Goal: Information Seeking & Learning: Learn about a topic

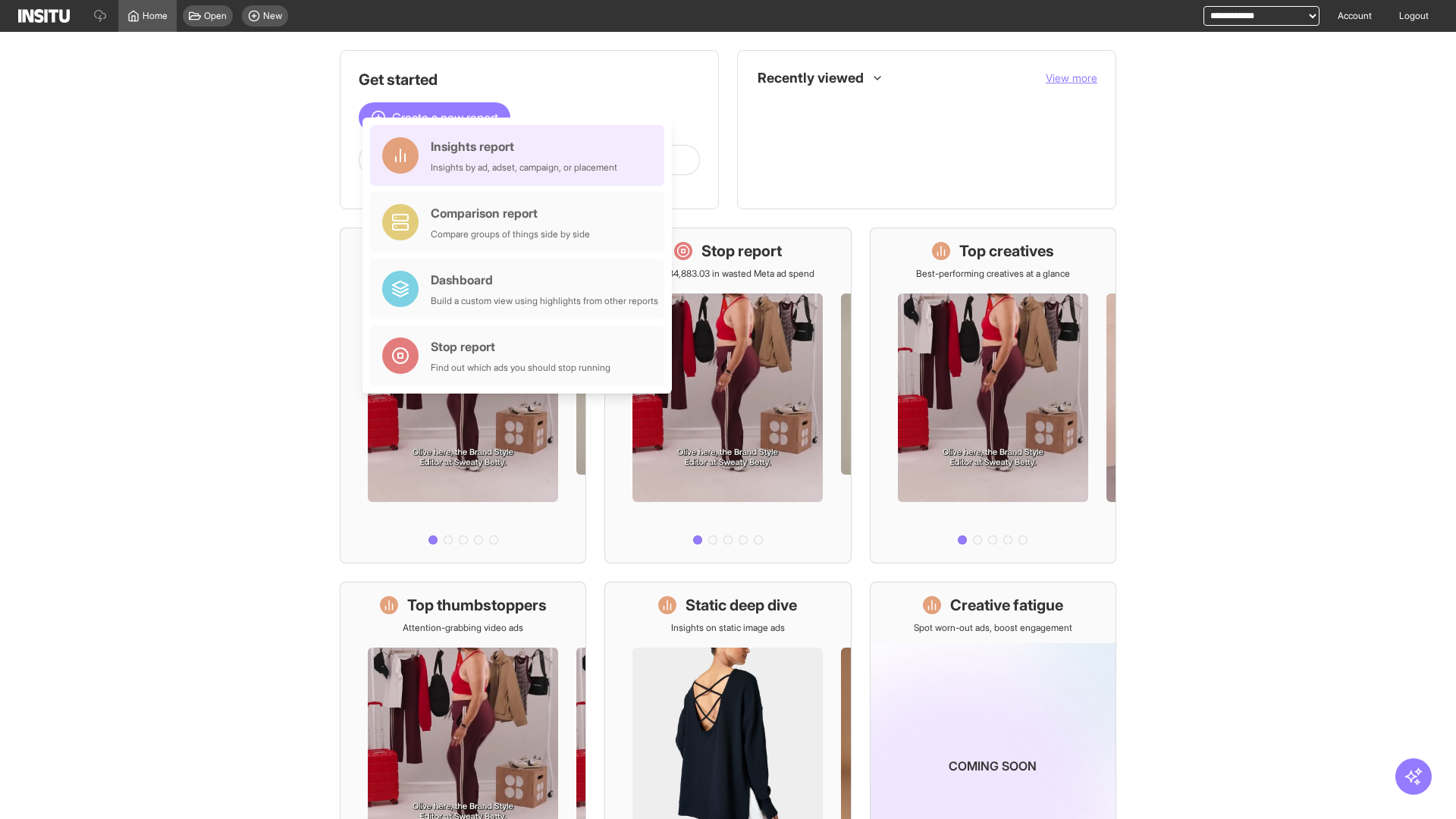
click at [521, 156] on div "Insights report Insights by ad, adset, campaign, or placement" at bounding box center [523, 155] width 187 height 36
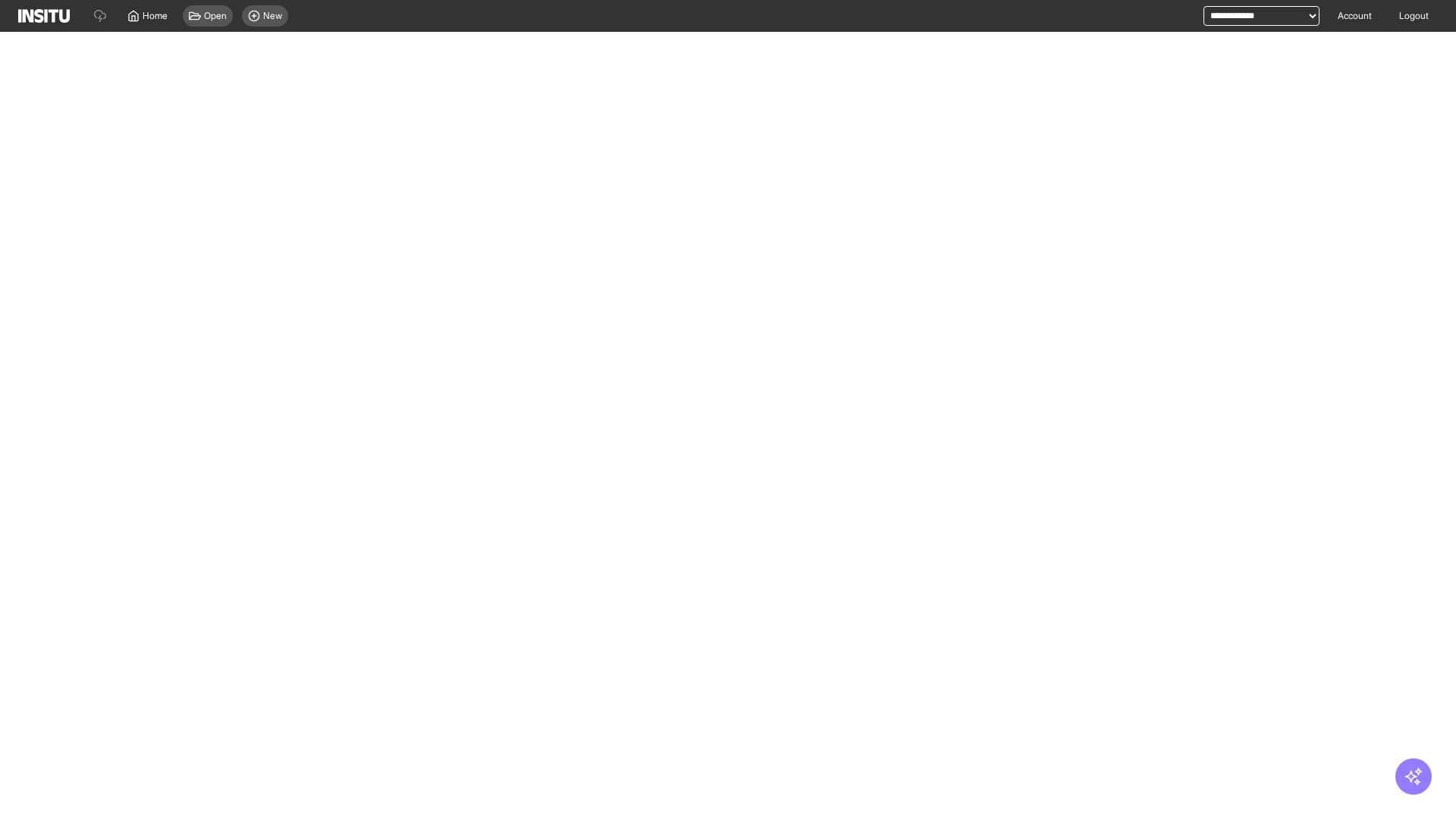
select select "**"
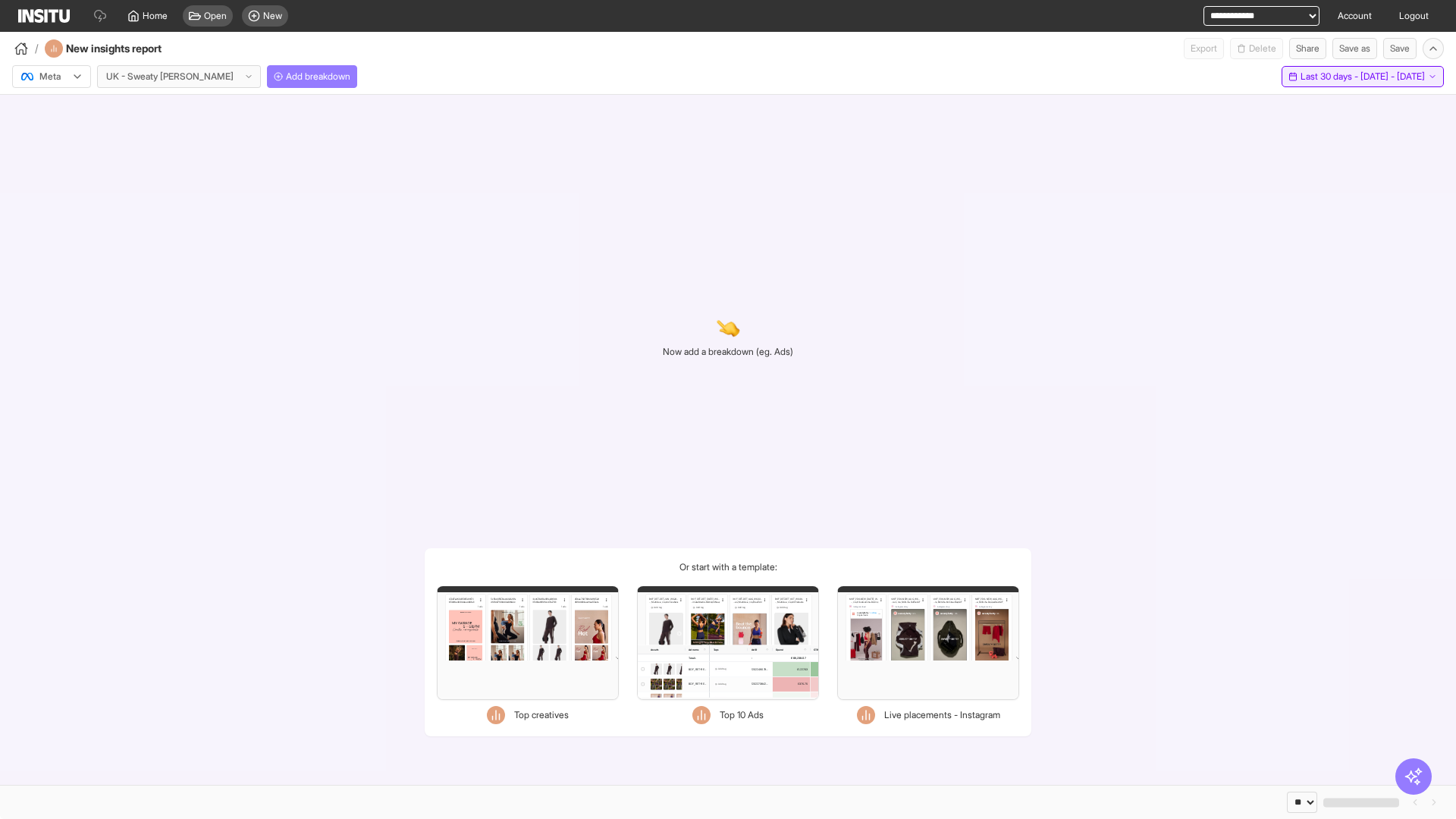
click at [1328, 77] on span "Last 30 days - [DATE] - [DATE]" at bounding box center [1363, 77] width 124 height 12
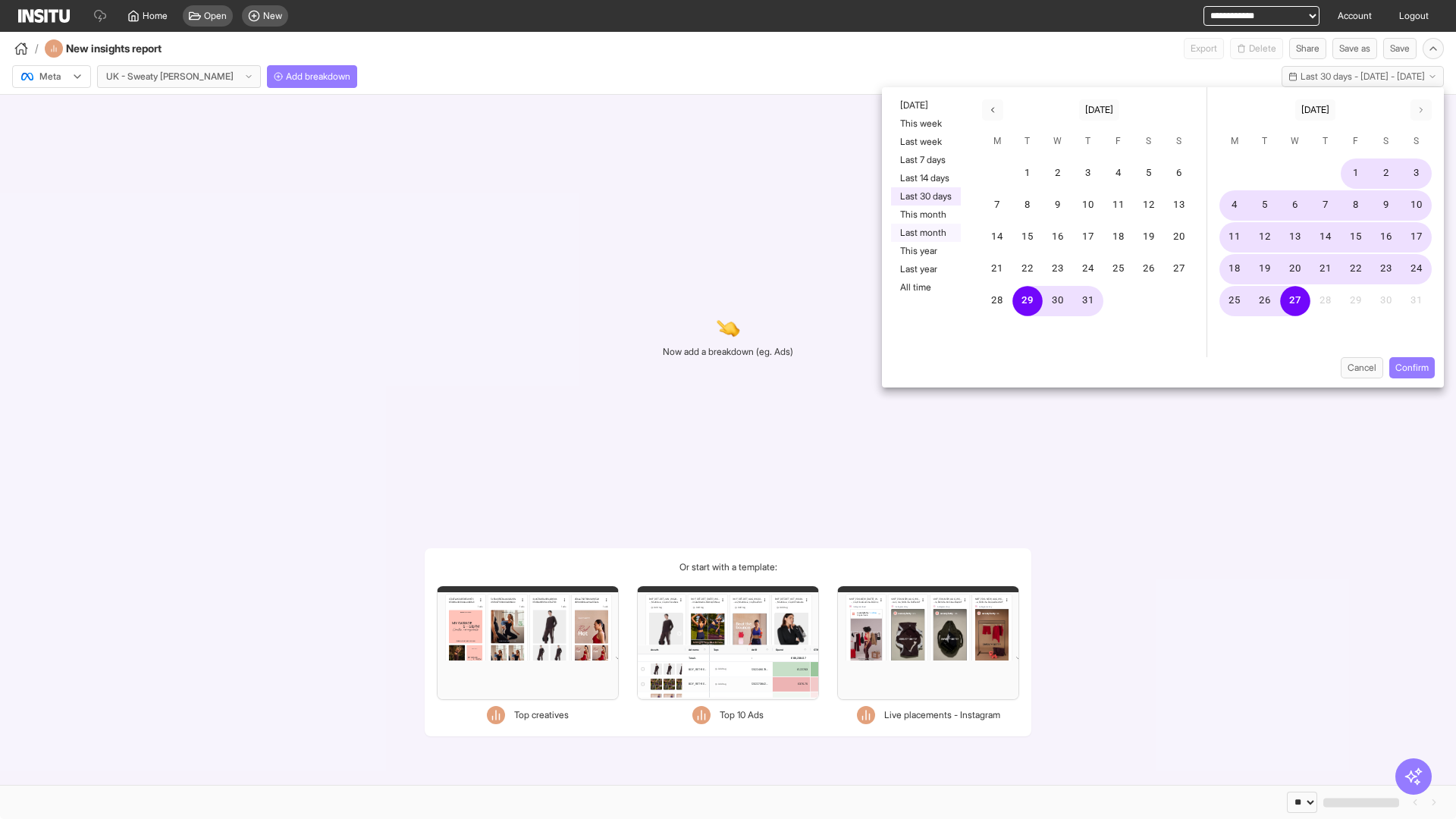
click at [925, 233] on button "Last month" at bounding box center [926, 233] width 70 height 18
